Goal: Find specific page/section: Find specific page/section

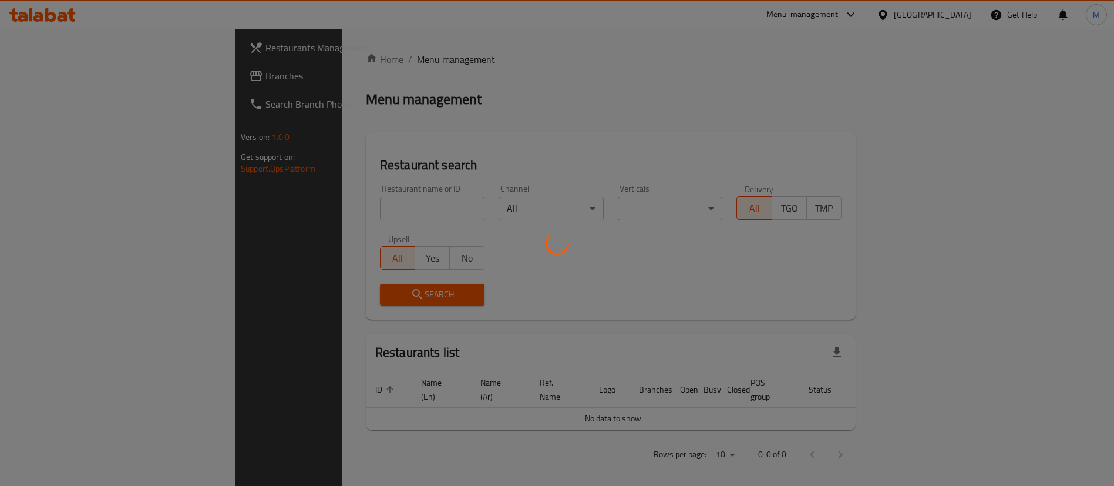
click at [664, 129] on div "Home / Menu management Menu management Restaurant search Restaurant name or ID …" at bounding box center [611, 261] width 490 height 418
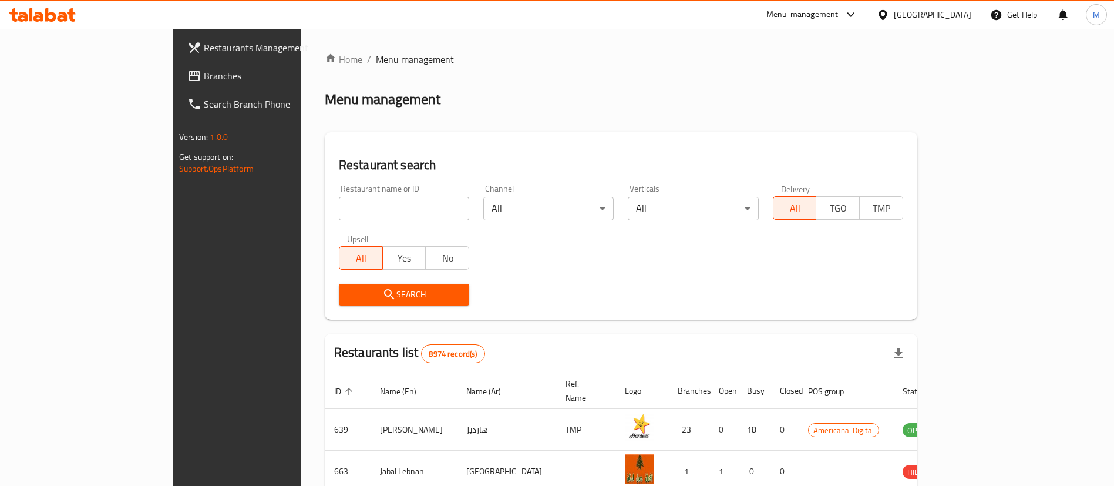
click at [963, 25] on div "[GEOGRAPHIC_DATA]" at bounding box center [923, 15] width 113 height 28
drag, startPoint x: 957, startPoint y: 5, endPoint x: 957, endPoint y: 18, distance: 12.9
click at [957, 6] on div "[GEOGRAPHIC_DATA]" at bounding box center [923, 15] width 113 height 28
click at [894, 12] on div at bounding box center [885, 14] width 17 height 13
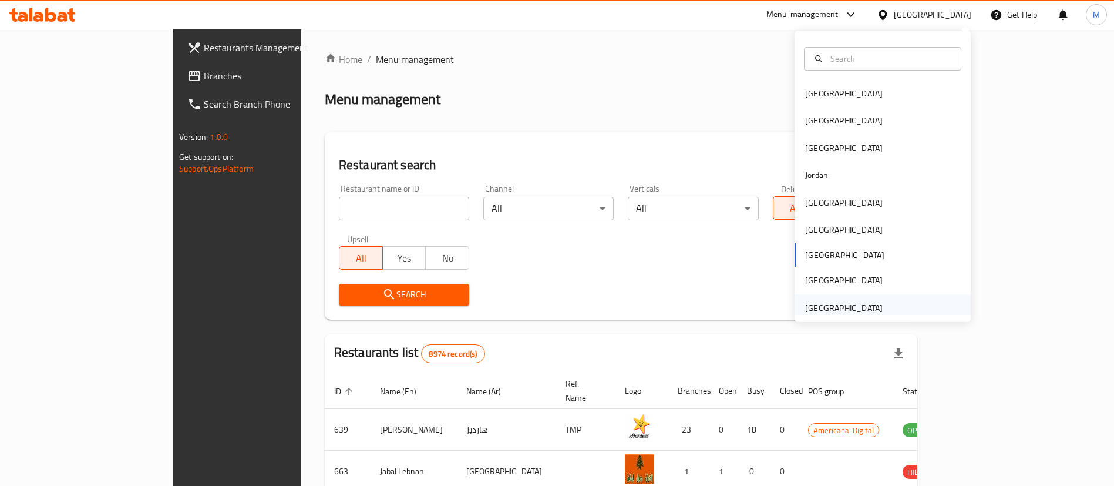
click at [880, 299] on div "[GEOGRAPHIC_DATA]" at bounding box center [883, 307] width 176 height 27
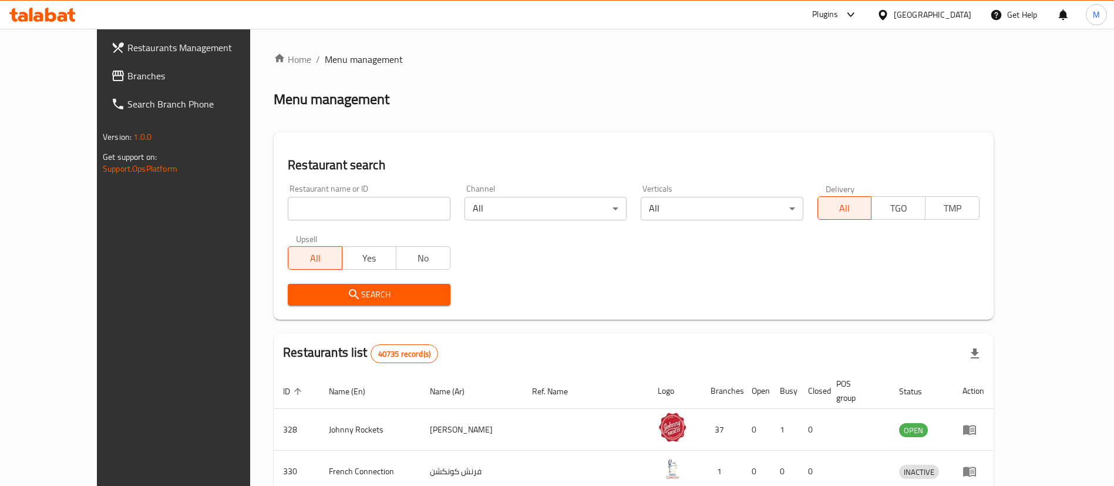
click at [848, 15] on icon at bounding box center [851, 15] width 14 height 14
click at [816, 79] on div "Delivery Hero Images Backoffice" at bounding box center [751, 78] width 134 height 27
